Goal: Task Accomplishment & Management: Use online tool/utility

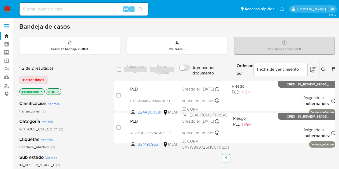
click at [76, 9] on input at bounding box center [84, 9] width 129 height 7
paste input "1522475196"
type input "1522475196"
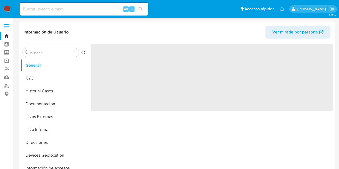
select select "10"
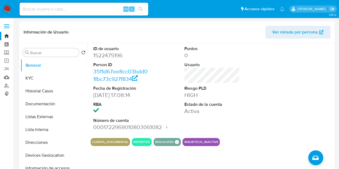
click at [6, 35] on link "Bandeja" at bounding box center [32, 36] width 64 height 8
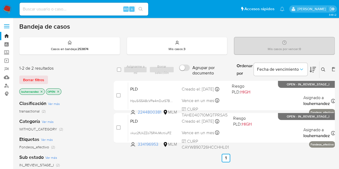
click at [41, 92] on icon "close-filter" at bounding box center [41, 91] width 3 height 3
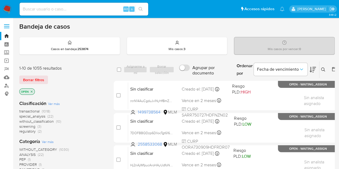
click at [321, 69] on icon at bounding box center [323, 70] width 4 height 4
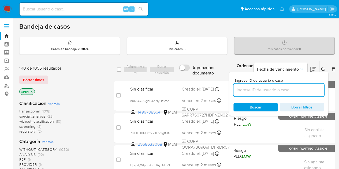
click at [284, 87] on input at bounding box center [278, 90] width 91 height 7
type input "1522475196"
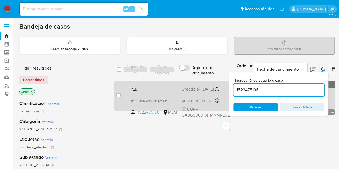
click at [187, 91] on div "Creado el: [DATE] Creado el: [DATE] 02:12:14" at bounding box center [206, 89] width 48 height 6
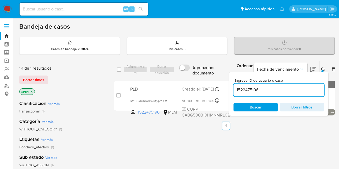
click at [322, 69] on icon at bounding box center [323, 70] width 4 height 4
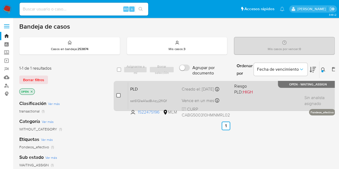
click at [117, 95] on input "checkbox" at bounding box center [118, 95] width 4 height 4
checkbox input "true"
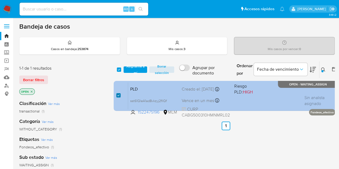
checkbox input "true"
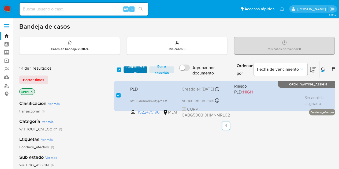
click at [132, 69] on span "Asignarme a mí" at bounding box center [135, 69] width 18 height 5
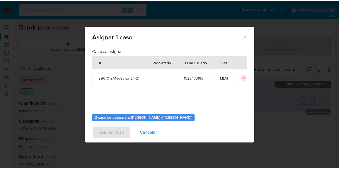
scroll to position [27, 0]
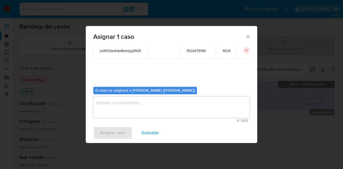
click at [130, 96] on div "El caso se asignará a [PERSON_NAME] ([PERSON_NAME]) 0 / 500 500 caracteres rest…" at bounding box center [171, 103] width 156 height 40
click at [133, 102] on textarea "assign-modal" at bounding box center [171, 106] width 156 height 21
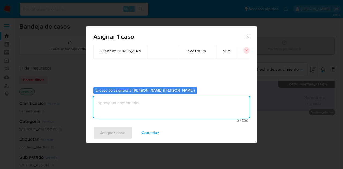
type textarea "V"
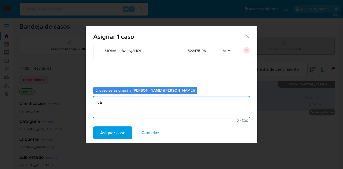
type textarea "N"
type textarea "BASE"
click at [125, 132] on button "Asignar caso" at bounding box center [112, 132] width 39 height 13
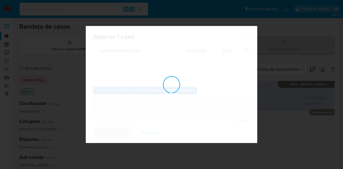
checkbox input "false"
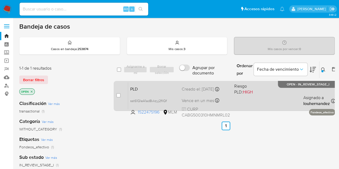
click at [261, 99] on div "PLD sst61QleA1ad8vkzyj2fllQf 1522475196 MLM Riesgo PLD: HIGH Creado el: [DATE] …" at bounding box center [231, 95] width 207 height 27
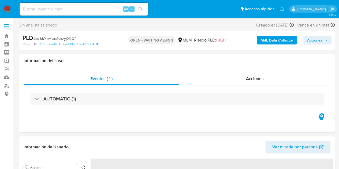
select select "10"
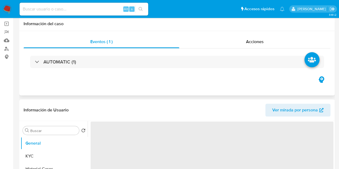
select select "10"
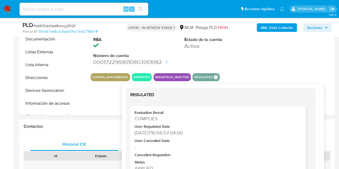
scroll to position [27, 0]
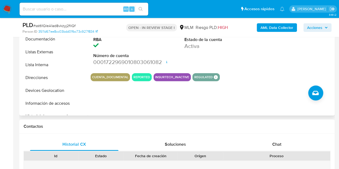
click at [301, 76] on div "CUENTA_DOCUMENTAL REPORTED INSURTECH_INACTIVE REGULATED REGULATED MLM IFPE Eval…" at bounding box center [212, 77] width 243 height 8
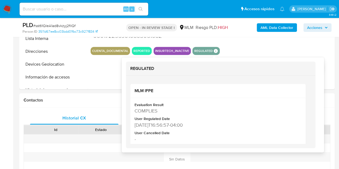
scroll to position [188, 0]
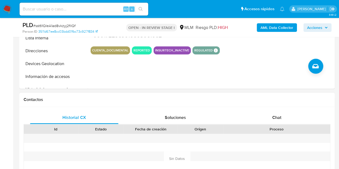
click at [326, 94] on div "Contactos" at bounding box center [176, 100] width 315 height 14
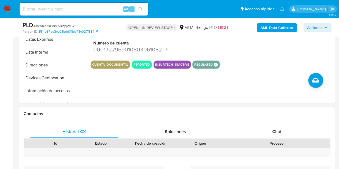
scroll to position [134, 0]
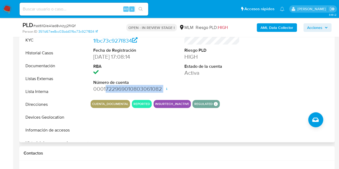
drag, startPoint x: 106, startPoint y: 90, endPoint x: 158, endPoint y: 93, distance: 52.9
click at [158, 93] on div "ID de usuario 1522475196 Person ID 3511d67ee8cc03bdd01fbc73c927f834 Fecha de Re…" at bounding box center [212, 50] width 243 height 91
click at [195, 148] on div "Contactos" at bounding box center [176, 153] width 315 height 14
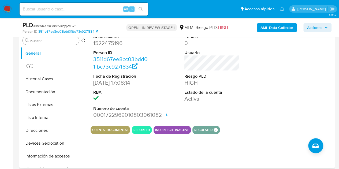
scroll to position [80, 0]
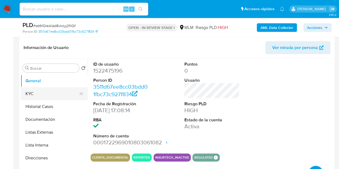
click at [47, 93] on button "KYC" at bounding box center [52, 93] width 63 height 13
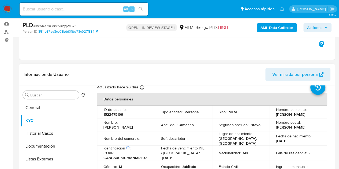
scroll to position [27, 0]
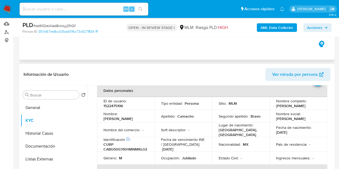
drag, startPoint x: 305, startPoint y: 49, endPoint x: 295, endPoint y: 50, distance: 10.2
click at [305, 49] on div "Eventos ( 1 ) Acciones AUTOMATIC (1)" at bounding box center [176, 27] width 315 height 64
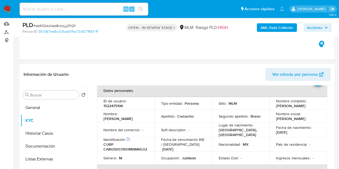
scroll to position [0, 0]
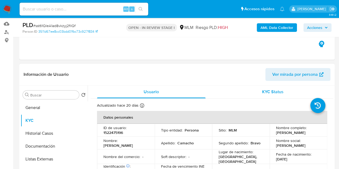
click at [274, 90] on span "KYC Status" at bounding box center [272, 92] width 21 height 6
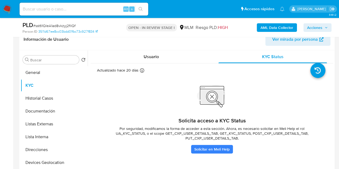
scroll to position [80, 0]
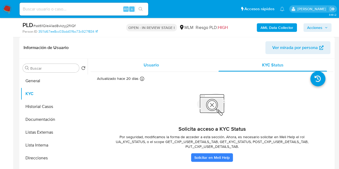
click at [151, 69] on div "Usuario" at bounding box center [151, 65] width 109 height 13
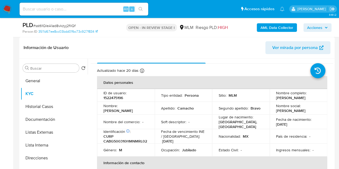
scroll to position [0, 0]
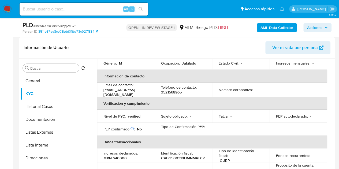
scroll to position [107, 0]
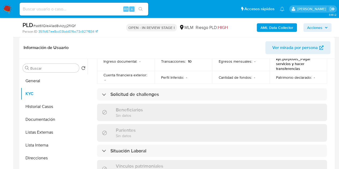
scroll to position [214, 0]
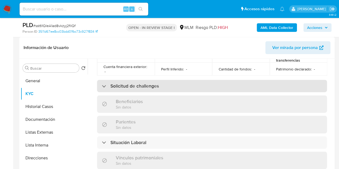
click at [160, 89] on div "Solicitud de challenges" at bounding box center [212, 86] width 230 height 12
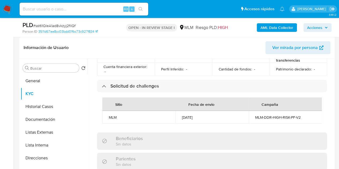
click at [270, 116] on div "MLM-DDR-HIGH-RISK-PF-V2" at bounding box center [285, 117] width 60 height 5
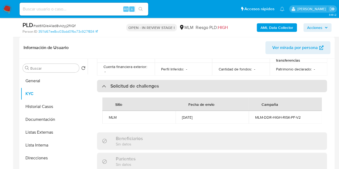
click at [146, 86] on h3 "Solicitud de challenges" at bounding box center [134, 86] width 48 height 6
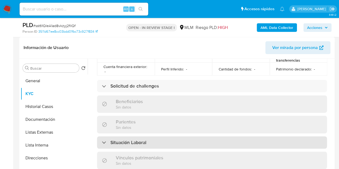
click at [146, 142] on h3 "Situación Laboral" at bounding box center [128, 143] width 36 height 6
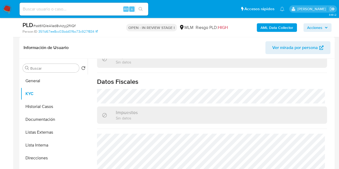
scroll to position [420, 0]
